Goal: Check status: Check status

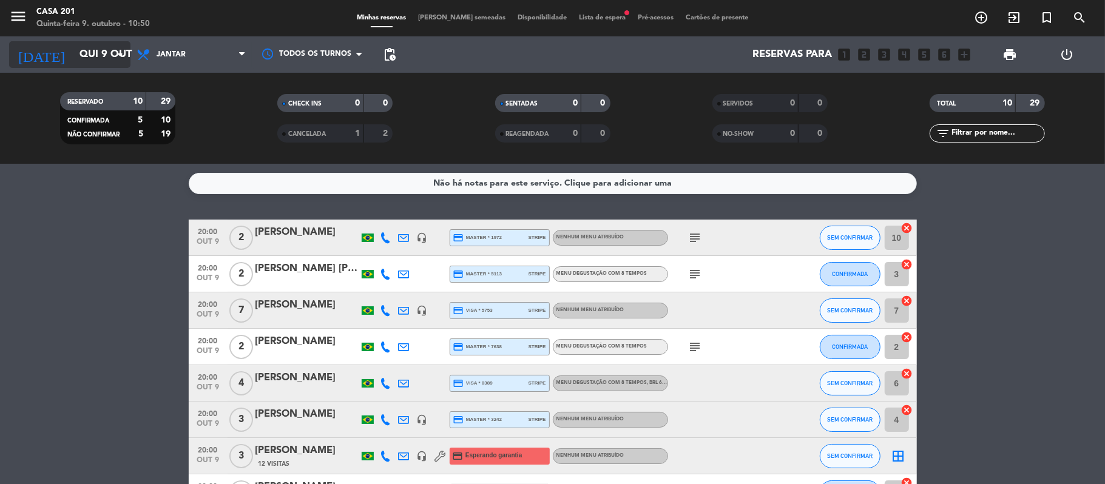
scroll to position [159, 0]
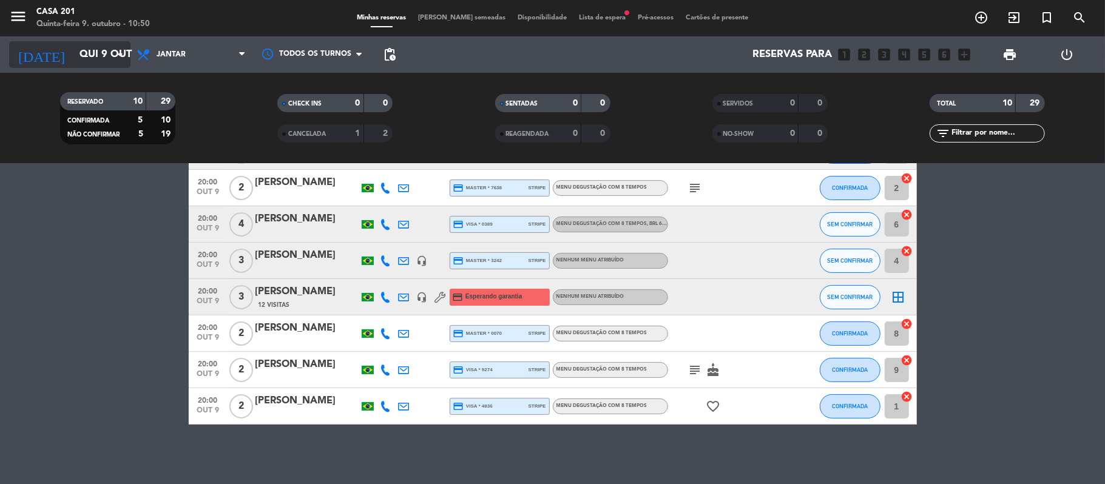
click at [107, 54] on input "Qui 9 out" at bounding box center [138, 55] width 131 height 24
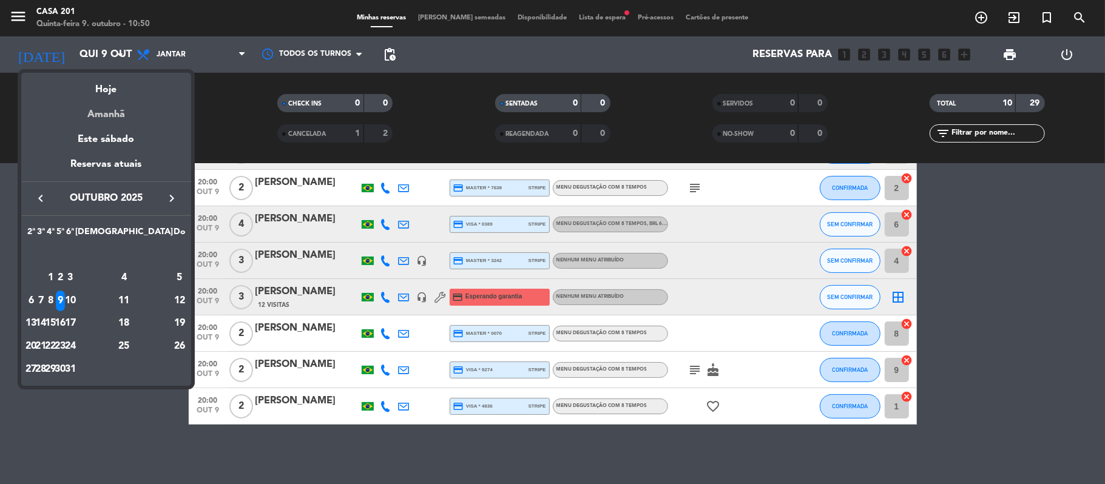
click at [115, 112] on div "Amanhã" at bounding box center [106, 110] width 170 height 25
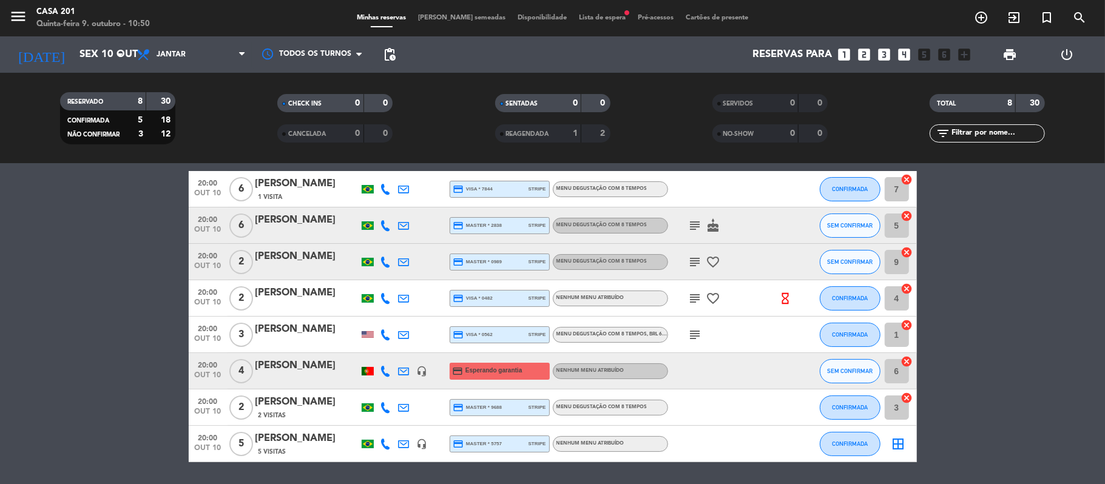
scroll to position [47, 0]
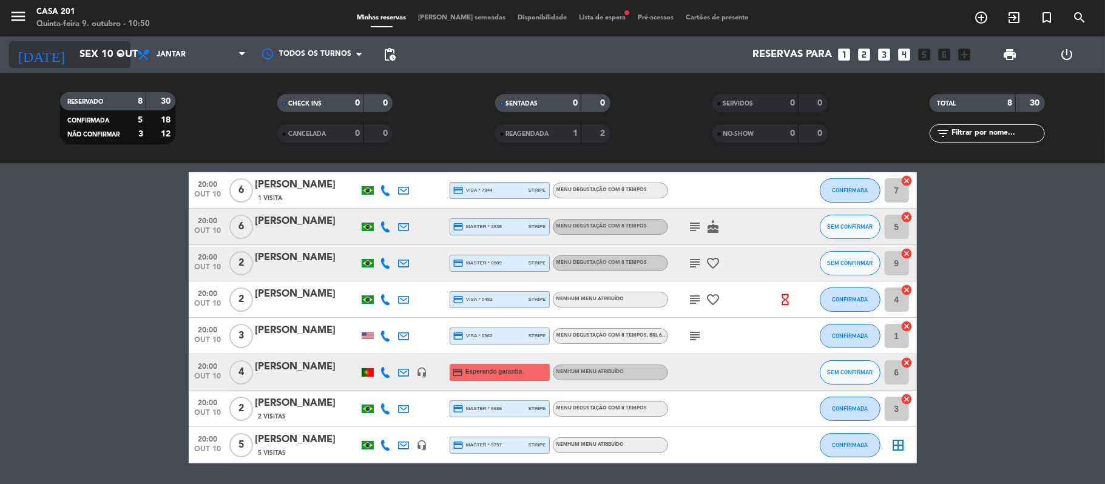
click at [98, 50] on input "Sex 10 out" at bounding box center [138, 55] width 131 height 24
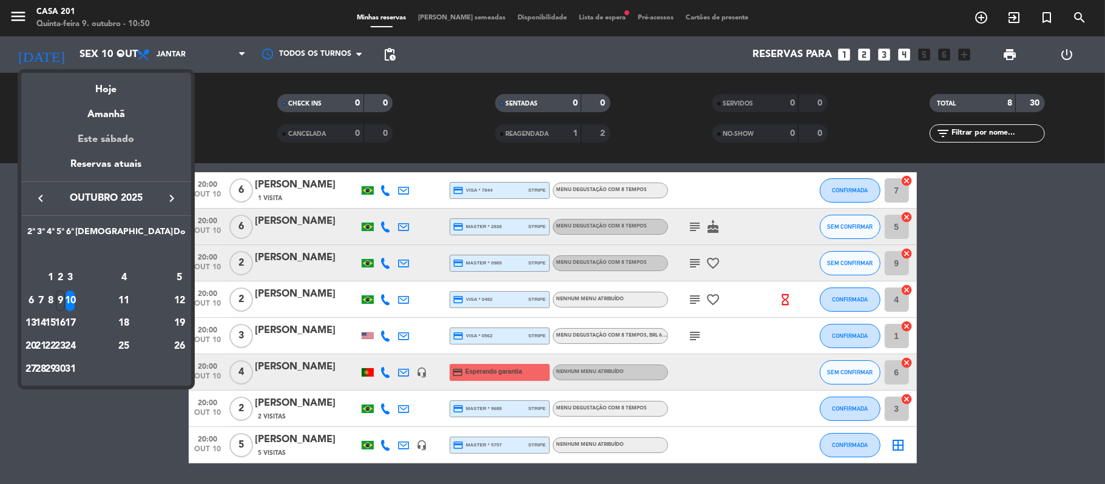
click at [108, 137] on div "Este sábado" at bounding box center [106, 140] width 170 height 34
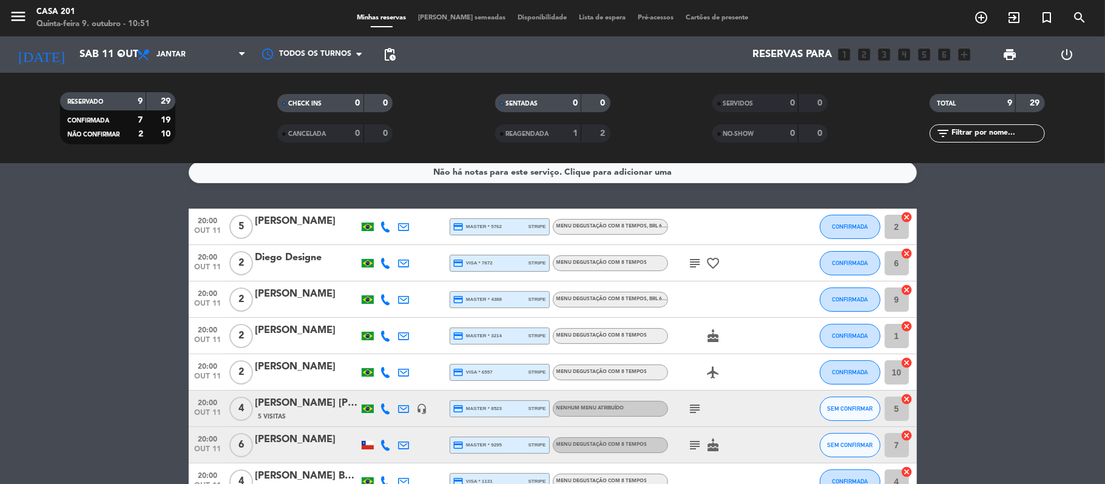
scroll to position [11, 0]
click at [113, 49] on icon "arrow_drop_down" at bounding box center [120, 54] width 15 height 15
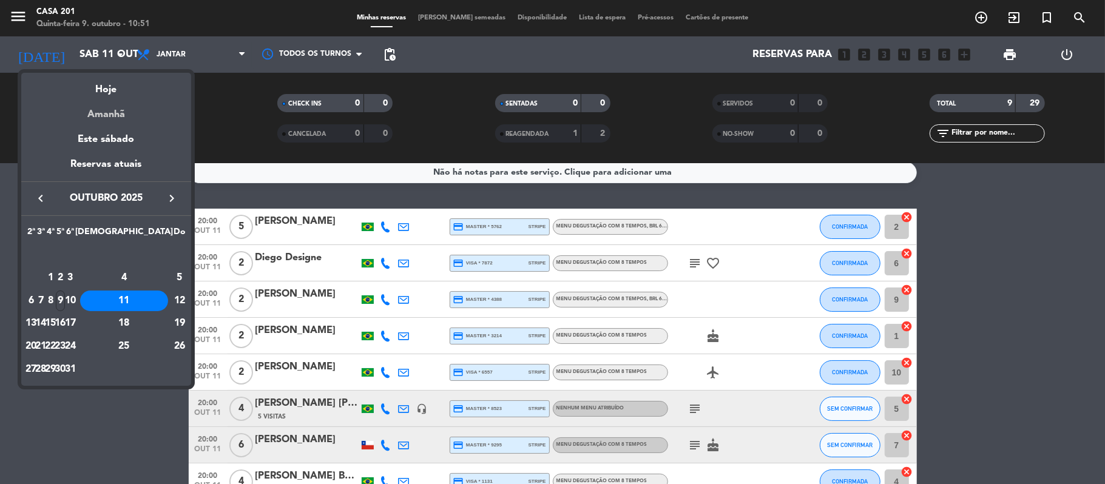
click at [100, 115] on div "Amanhã" at bounding box center [106, 110] width 170 height 25
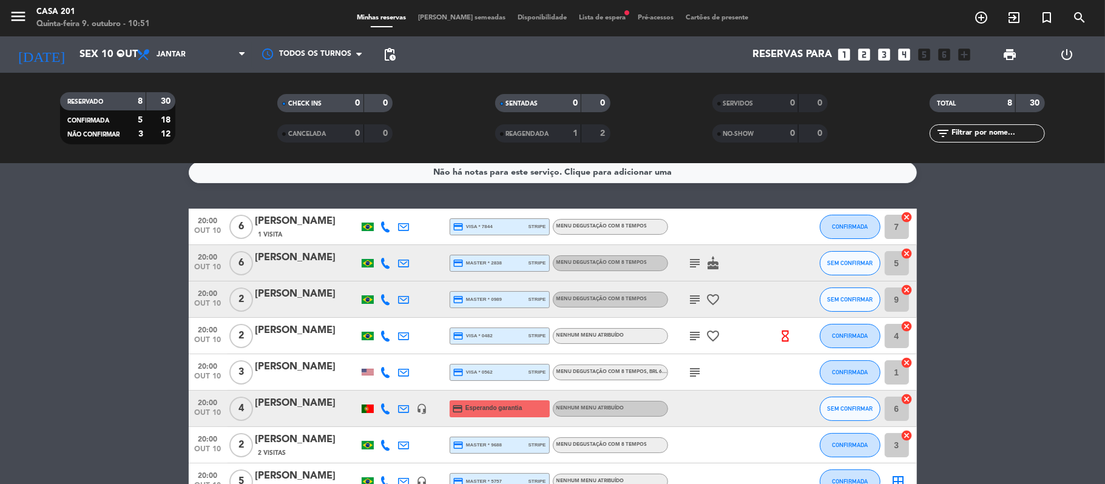
click at [693, 263] on icon "subject" at bounding box center [695, 263] width 15 height 15
click at [690, 294] on icon "subject" at bounding box center [695, 300] width 15 height 15
click at [694, 334] on icon "subject" at bounding box center [695, 336] width 15 height 15
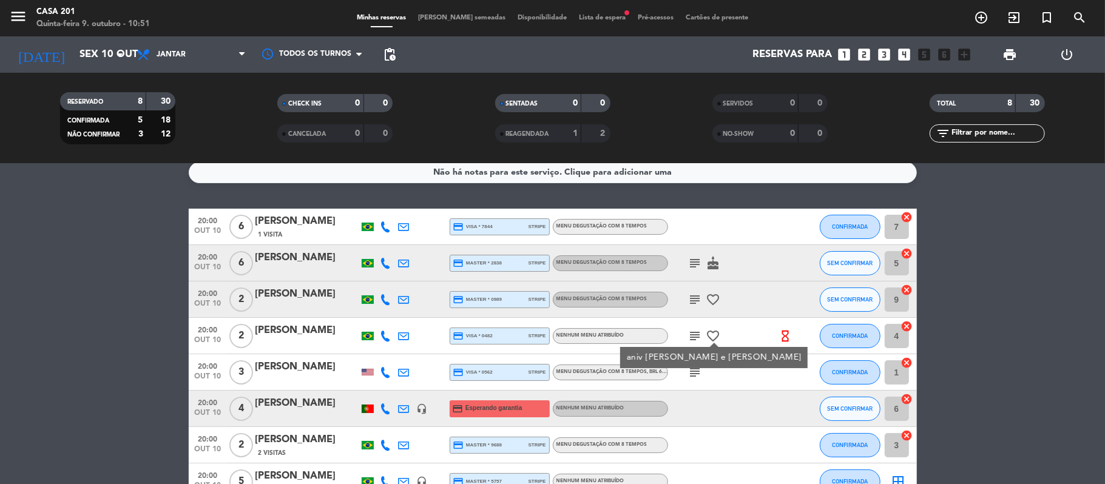
click at [694, 334] on icon "subject" at bounding box center [695, 336] width 15 height 15
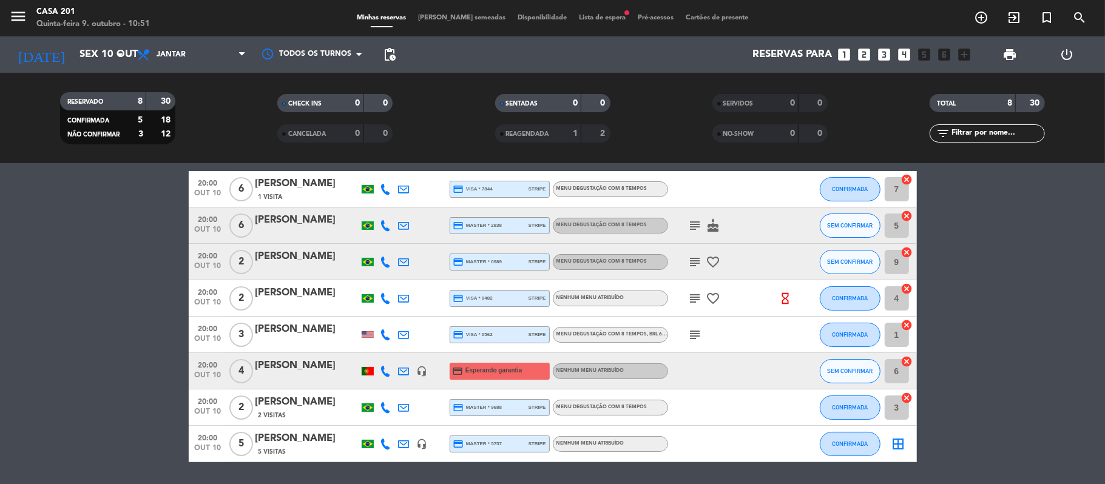
scroll to position [51, 0]
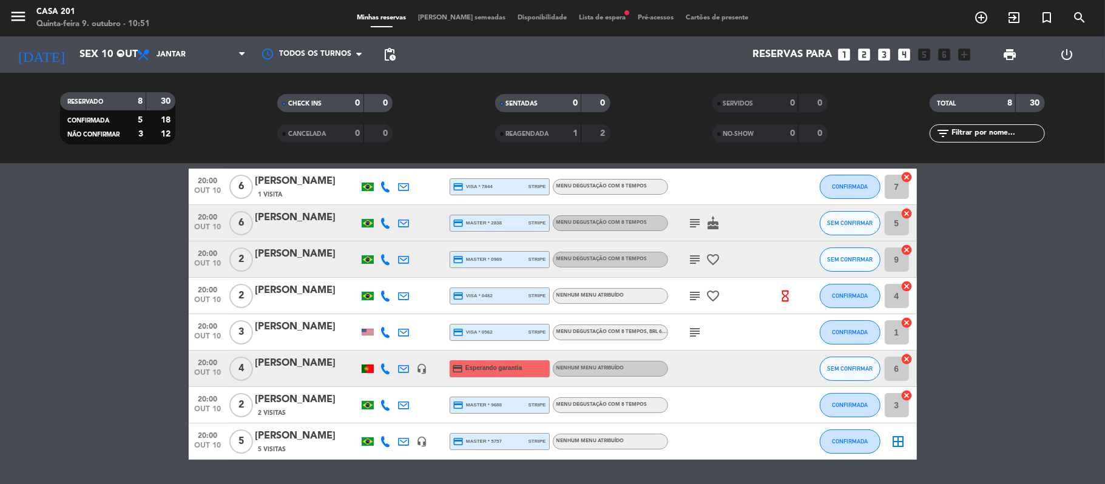
click at [694, 334] on icon "subject" at bounding box center [695, 332] width 15 height 15
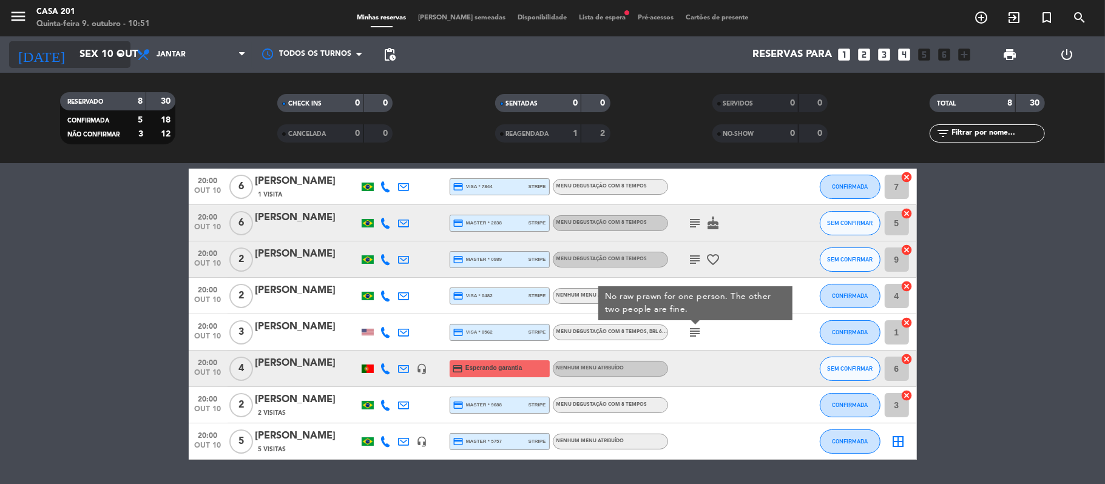
click at [98, 62] on input "Sex 10 out" at bounding box center [138, 55] width 131 height 24
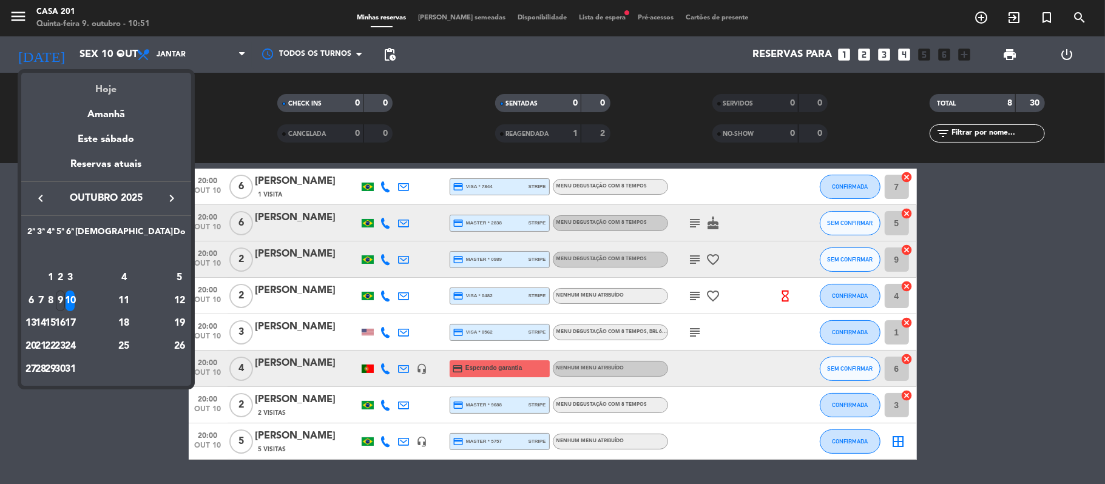
click at [107, 86] on div "Hoje" at bounding box center [106, 85] width 170 height 25
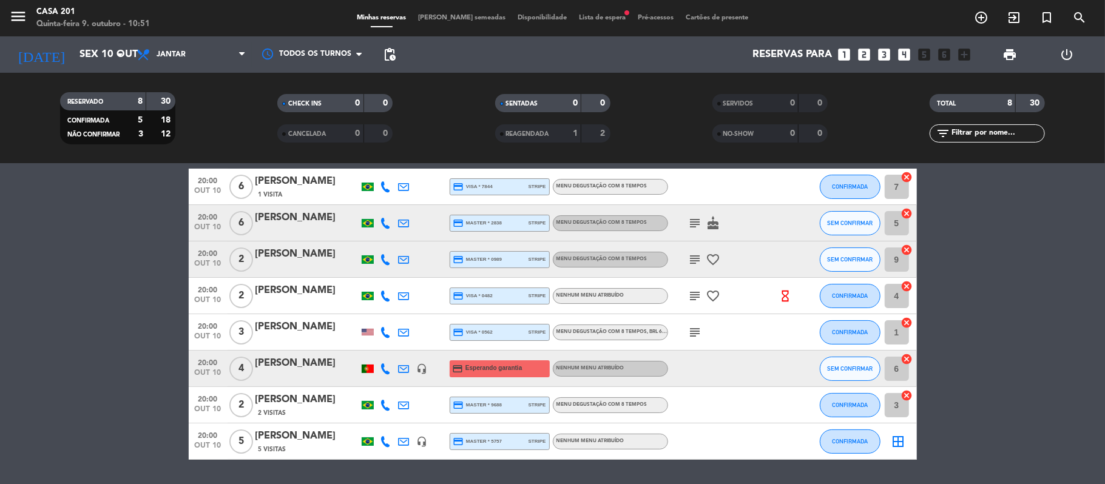
type input "Qui 9 out"
